Goal: Transaction & Acquisition: Book appointment/travel/reservation

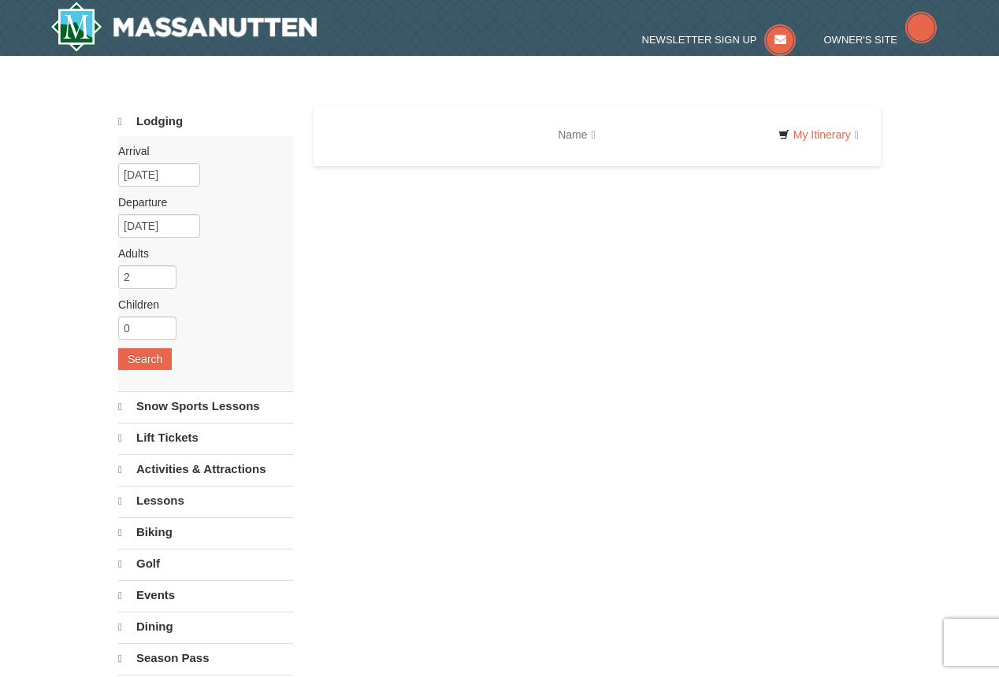
select select "10"
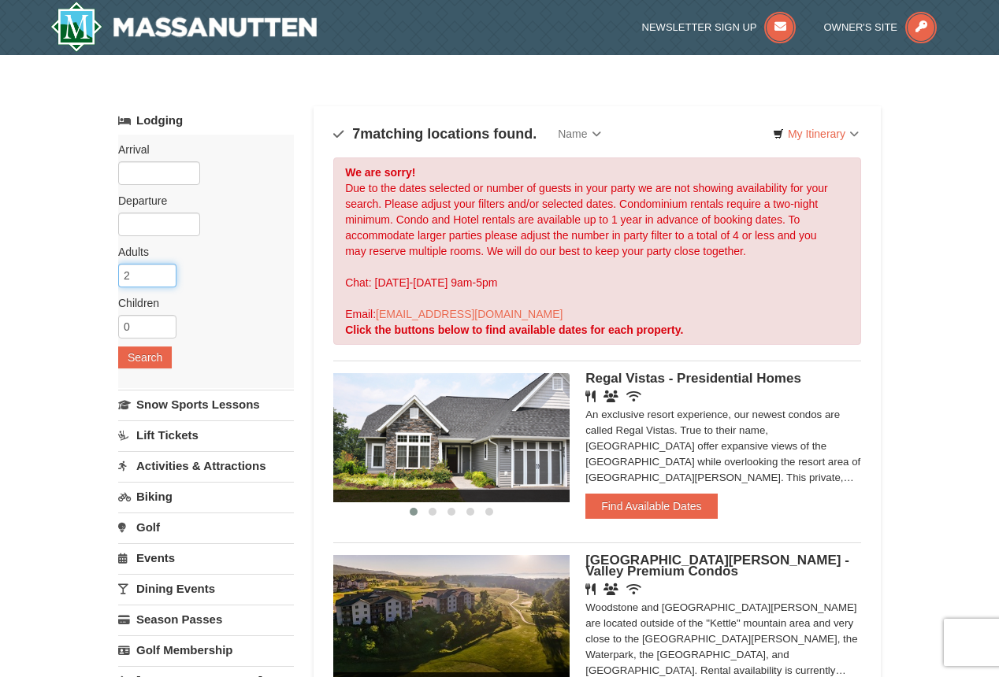
drag, startPoint x: 132, startPoint y: 278, endPoint x: 98, endPoint y: 276, distance: 34.7
type input "8"
click at [162, 357] on button "Search" at bounding box center [145, 358] width 54 height 22
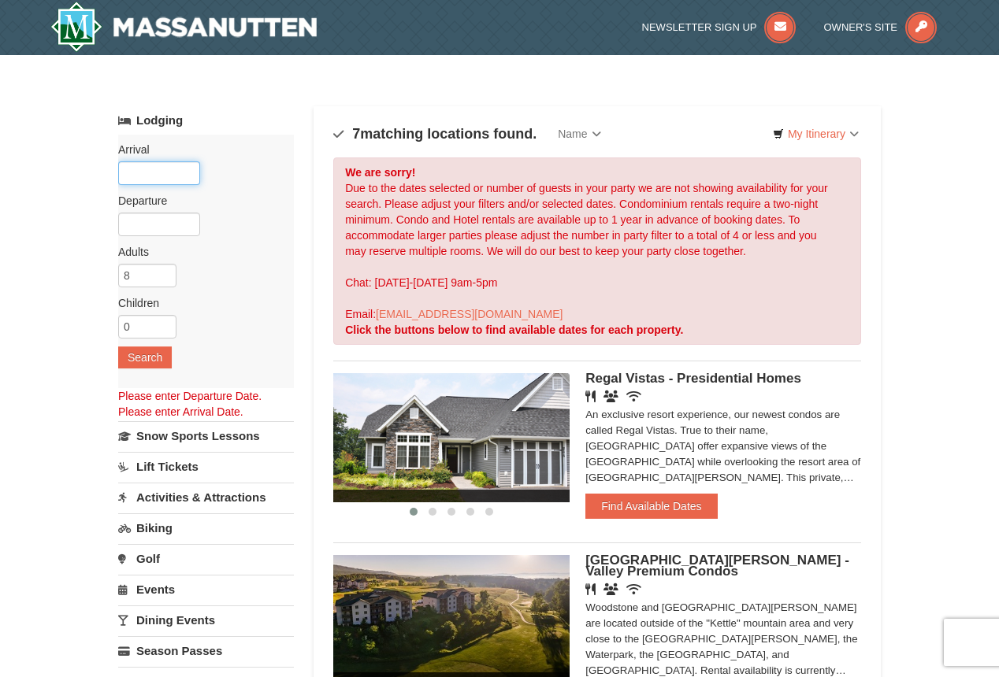
click at [143, 178] on input "text" at bounding box center [159, 173] width 82 height 24
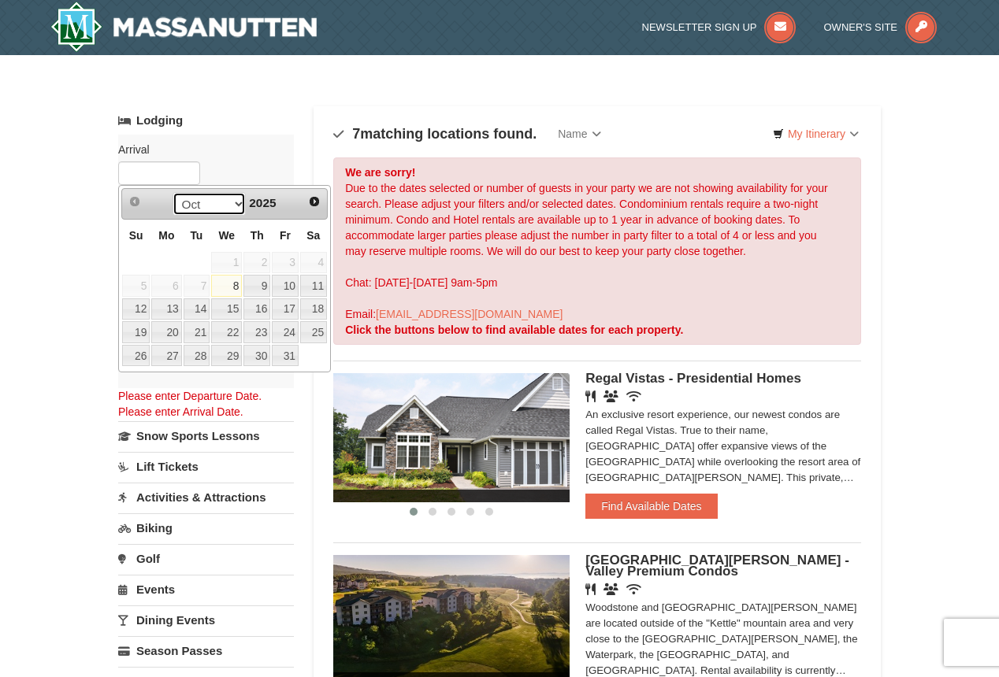
click at [237, 207] on select "Oct Nov Dec" at bounding box center [208, 204] width 73 height 24
click at [317, 202] on span "Next" at bounding box center [314, 201] width 13 height 13
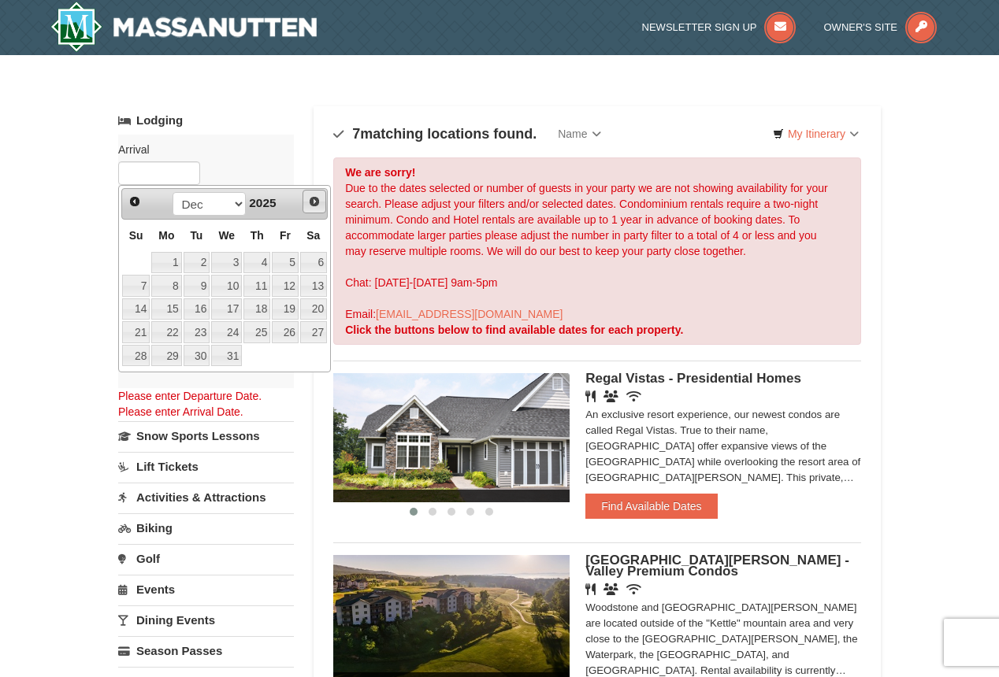
click at [317, 202] on span "Next" at bounding box center [314, 201] width 13 height 13
click at [294, 288] on link "9" at bounding box center [285, 286] width 27 height 22
type input "01/09/2026"
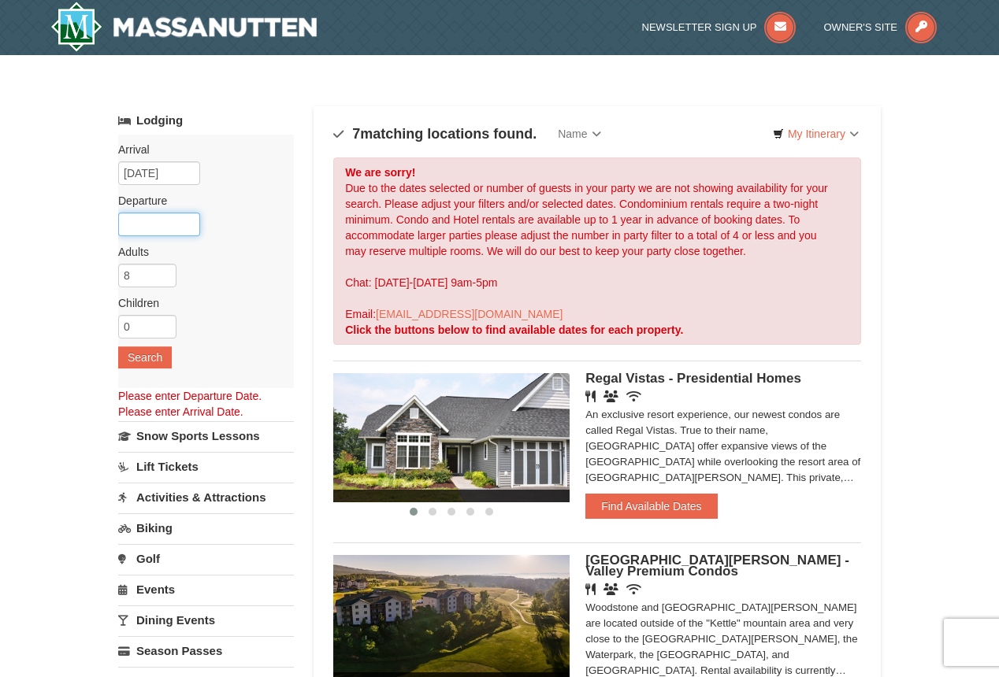
click at [162, 219] on input "text" at bounding box center [159, 225] width 82 height 24
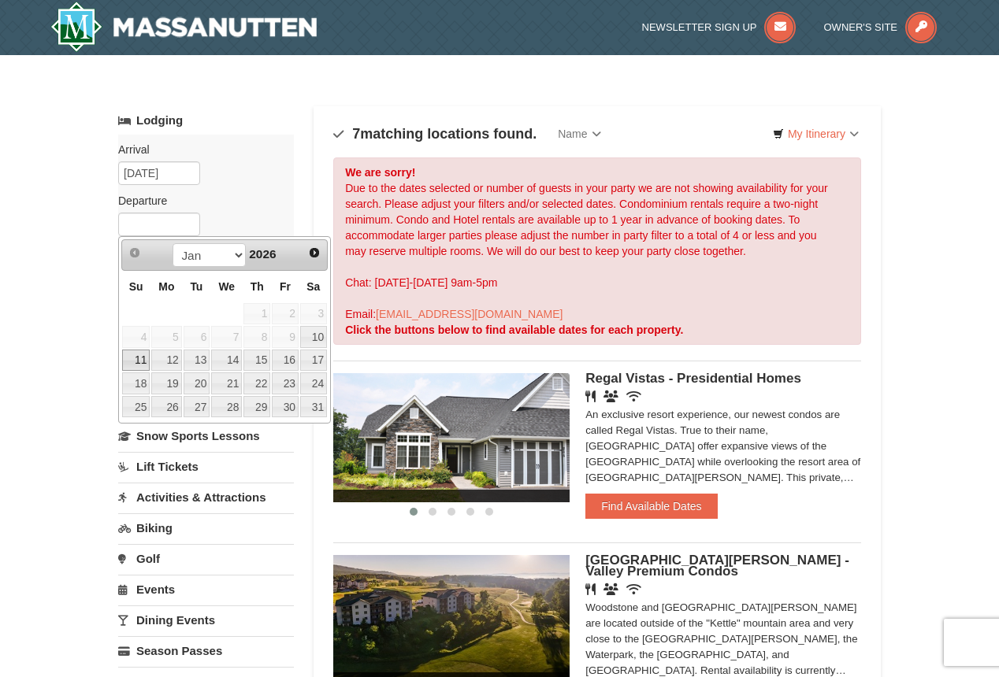
click at [144, 362] on link "11" at bounding box center [136, 361] width 28 height 22
type input "01/11/2026"
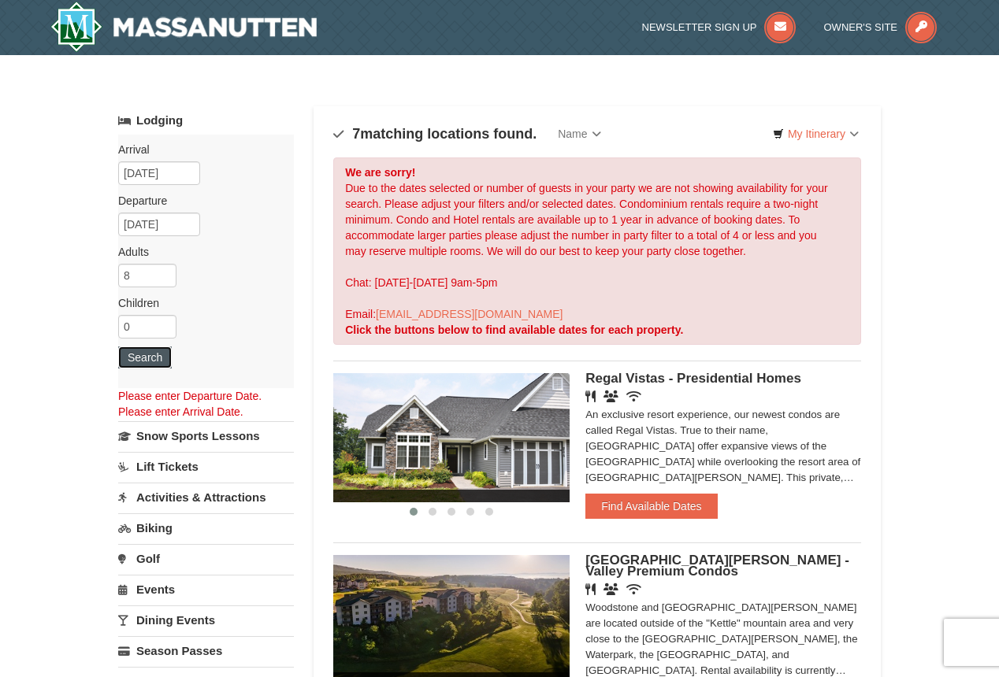
click at [144, 362] on button "Search" at bounding box center [145, 358] width 54 height 22
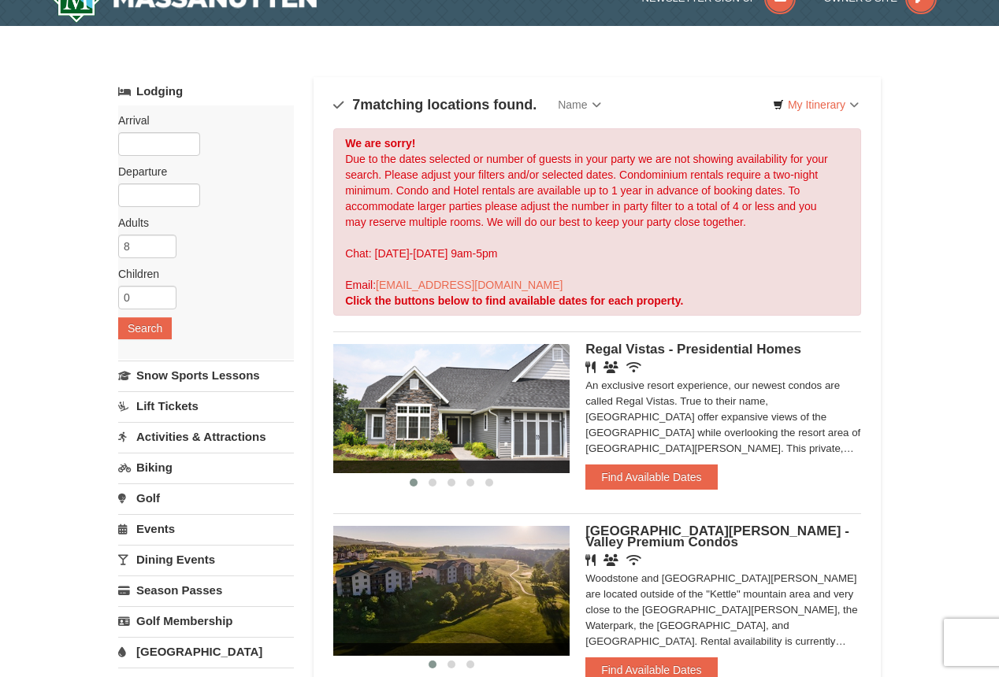
scroll to position [40, 0]
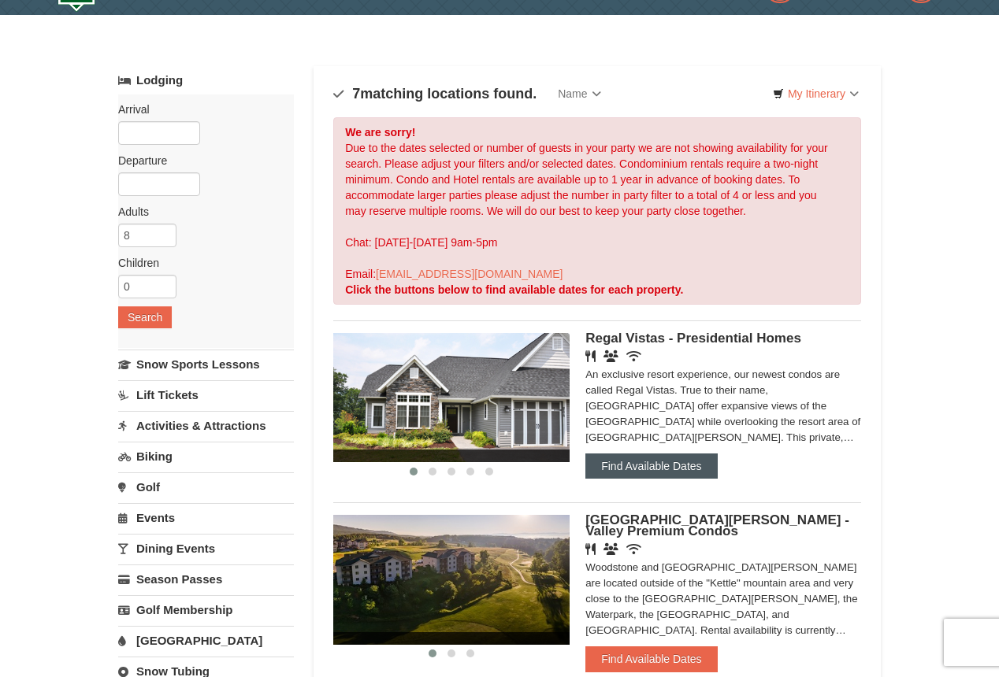
click at [634, 461] on button "Find Available Dates" at bounding box center [651, 466] width 132 height 25
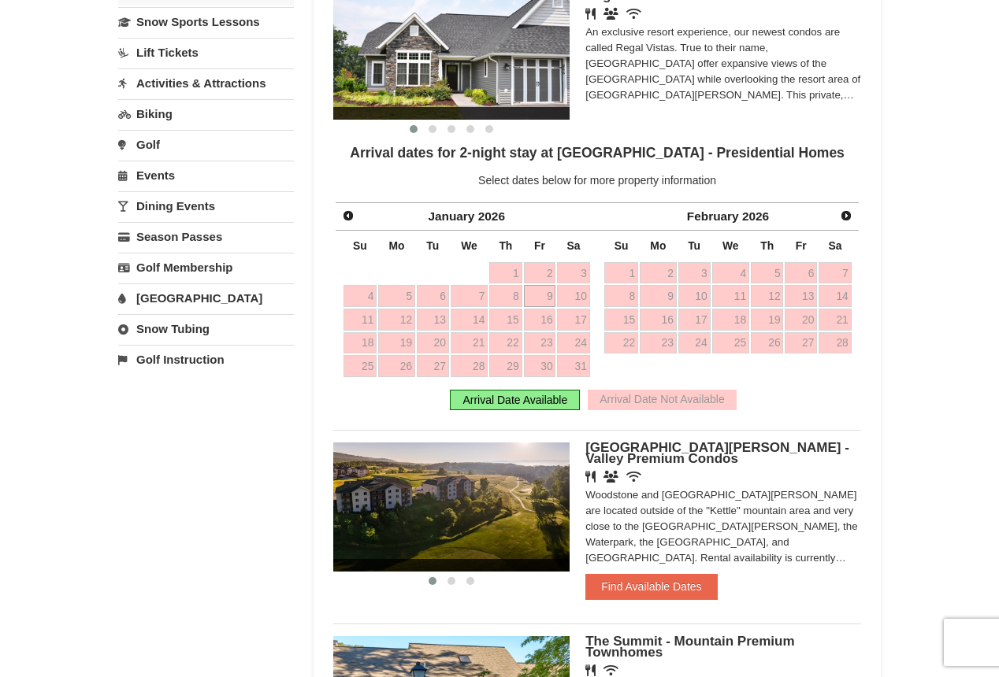
scroll to position [437, 0]
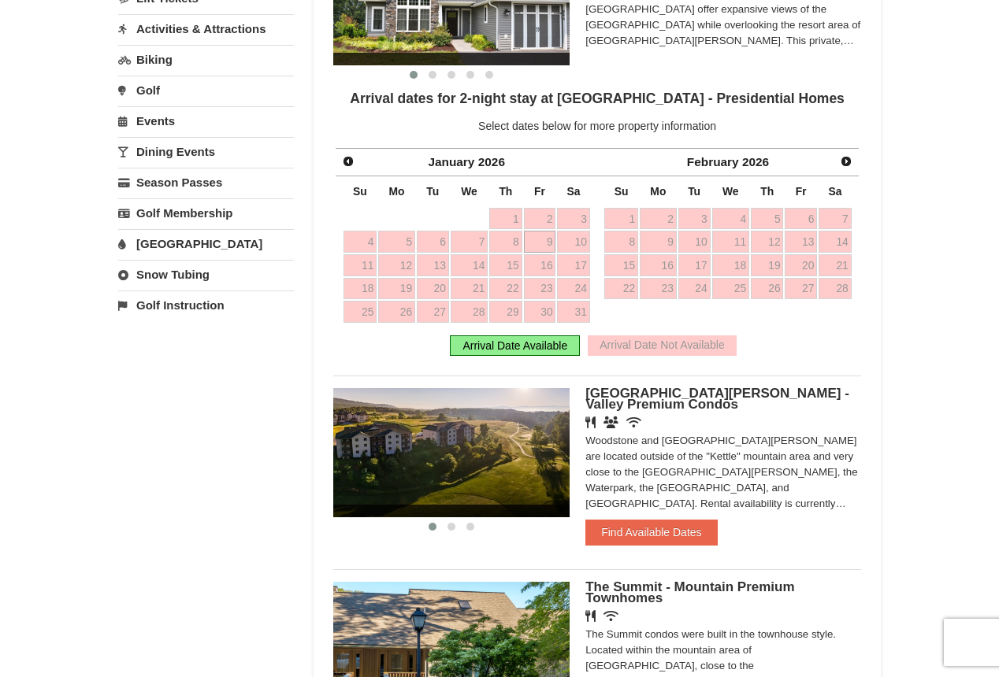
click at [530, 347] on div "Arrival Date Available" at bounding box center [515, 346] width 130 height 20
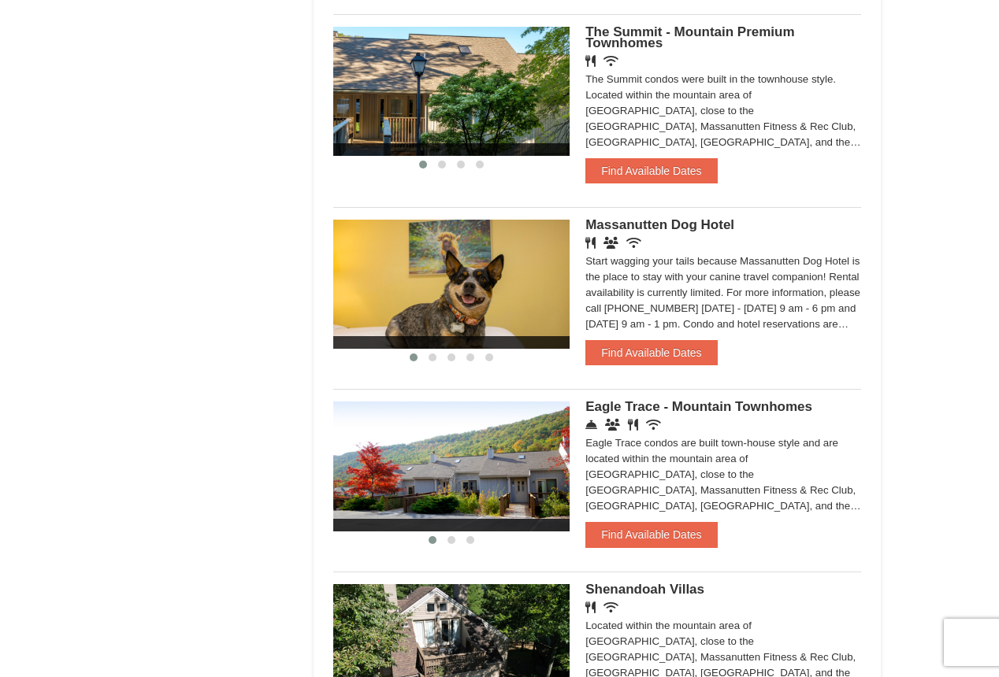
scroll to position [1006, 0]
